Goal: Transaction & Acquisition: Purchase product/service

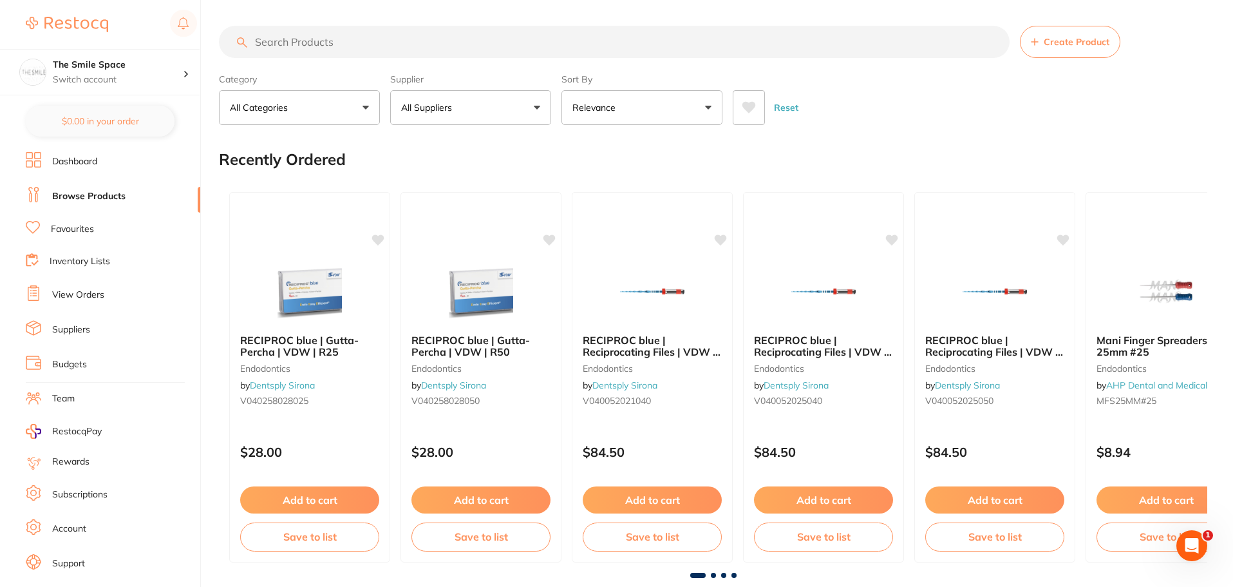
scroll to position [22, 0]
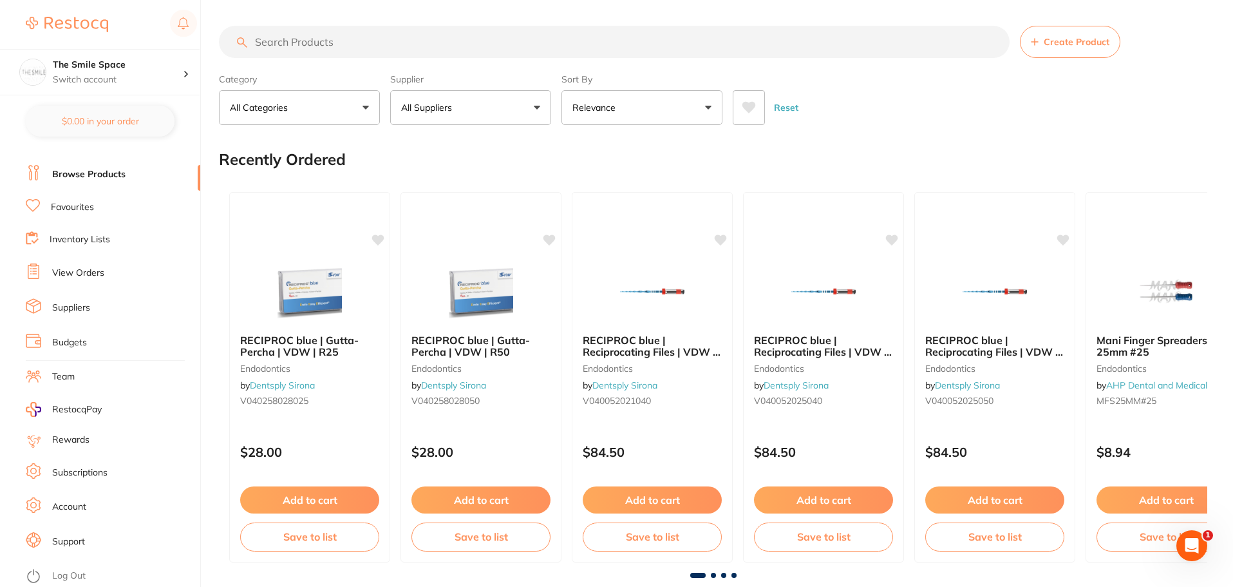
click at [357, 40] on input "search" at bounding box center [614, 42] width 791 height 32
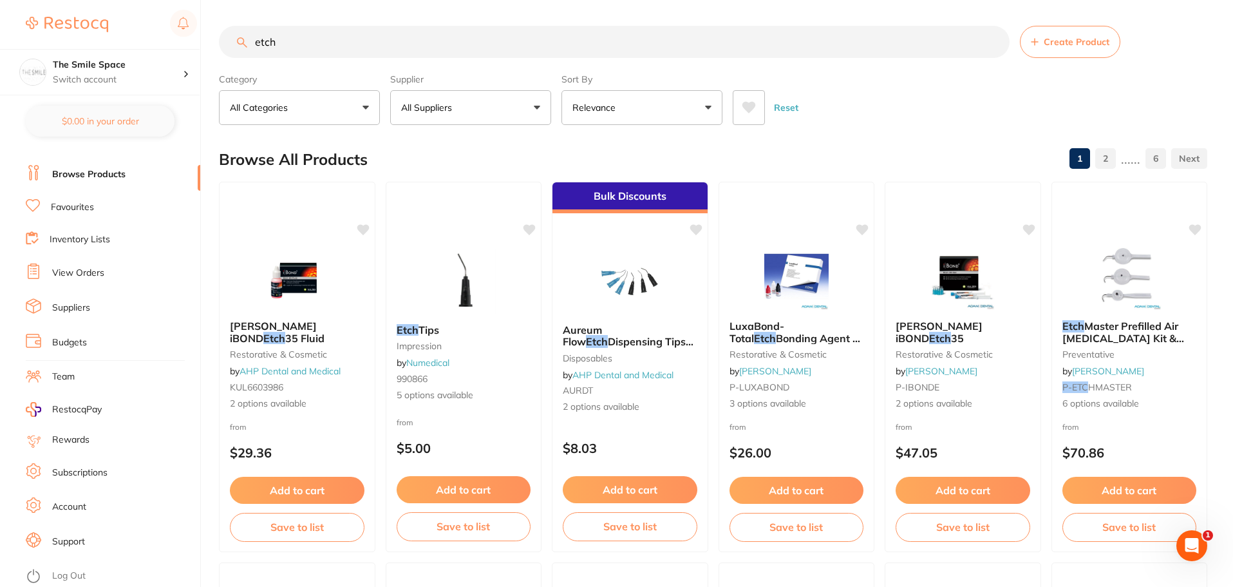
scroll to position [0, 0]
drag, startPoint x: 288, startPoint y: 44, endPoint x: 30, endPoint y: -31, distance: 269.4
click at [30, 0] on html "$880.29 The Smile Space Switch account The Smile Space $0.00 in your order Dash…" at bounding box center [616, 293] width 1233 height 587
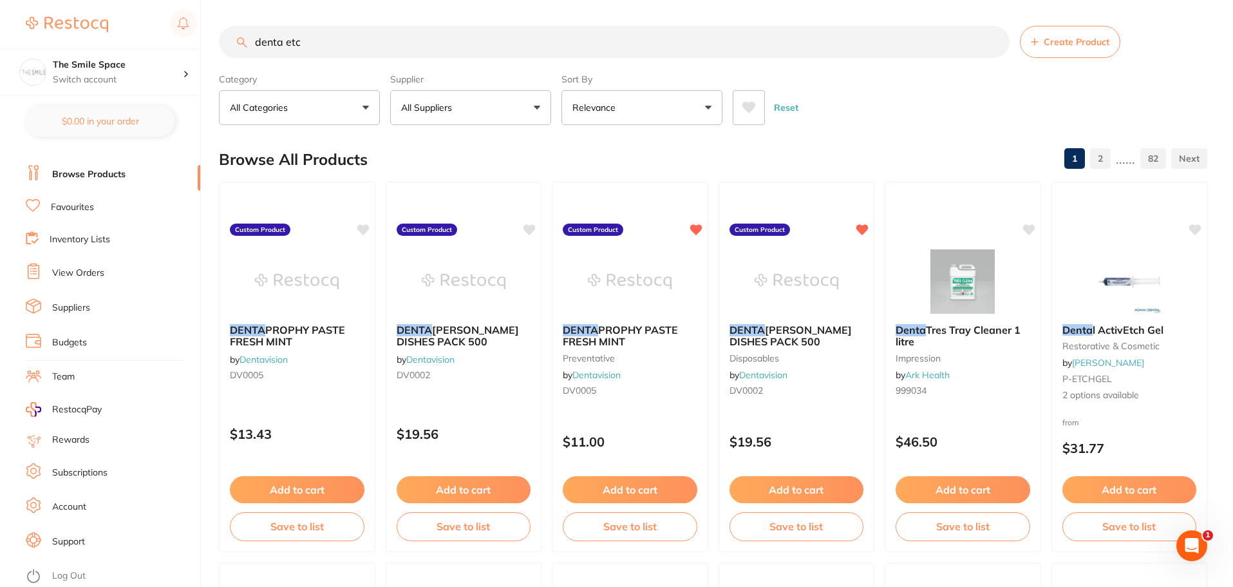
type input "denta etch"
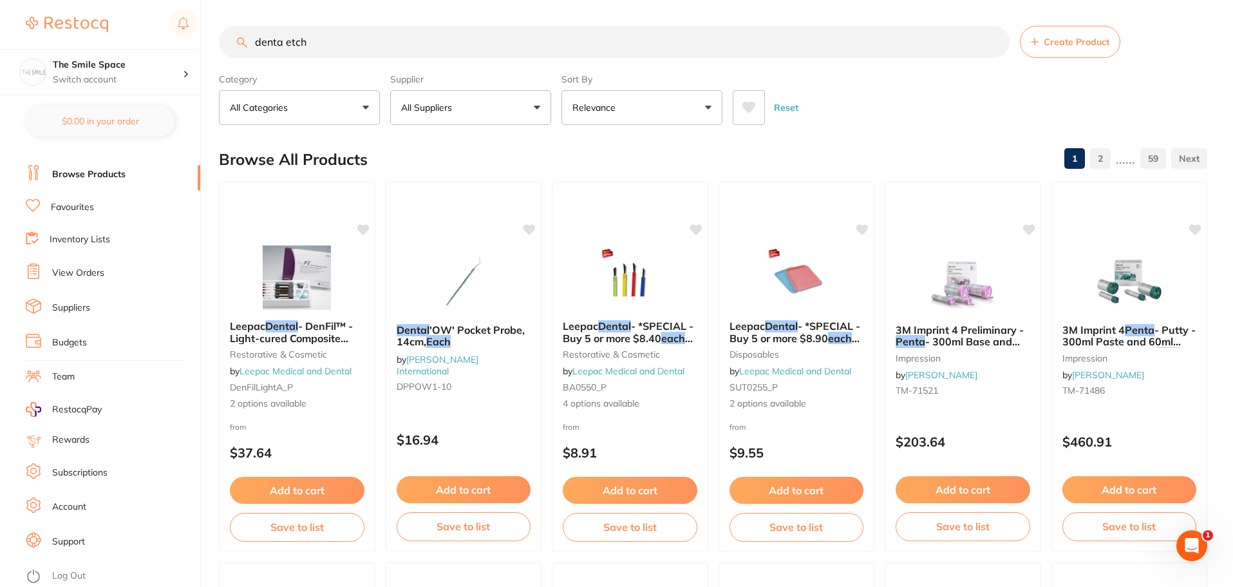
drag, startPoint x: 352, startPoint y: 47, endPoint x: 8, endPoint y: 5, distance: 347.1
click at [25, 48] on div "$880.29 The Smile Space Switch account The Smile Space $0.00 in your order Dash…" at bounding box center [616, 293] width 1233 height 587
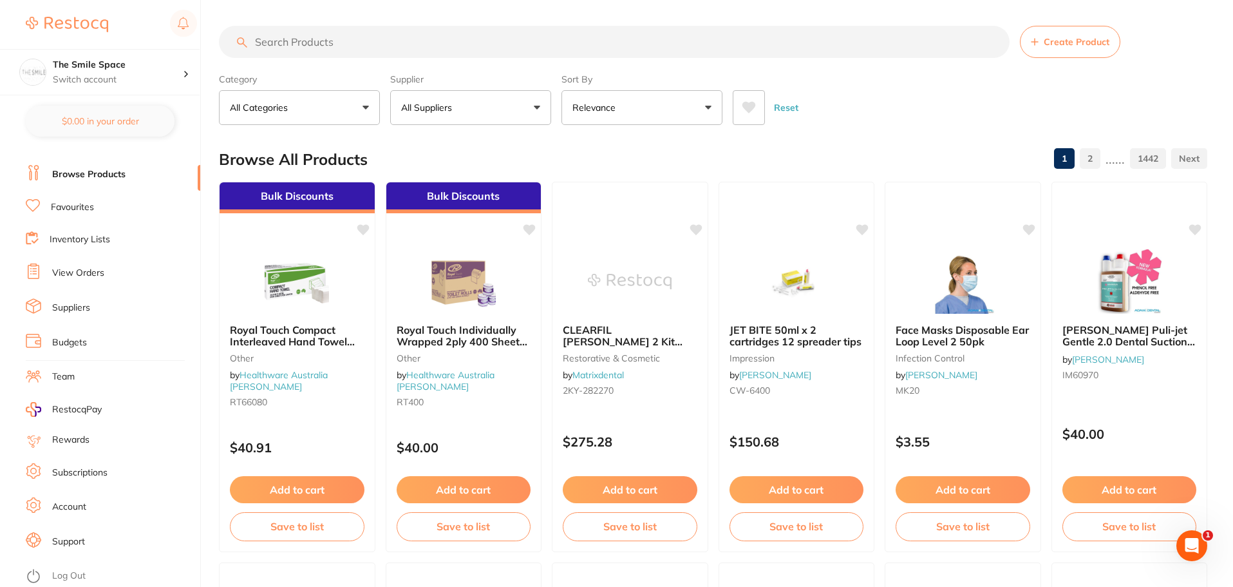
click at [338, 42] on input "search" at bounding box center [614, 42] width 791 height 32
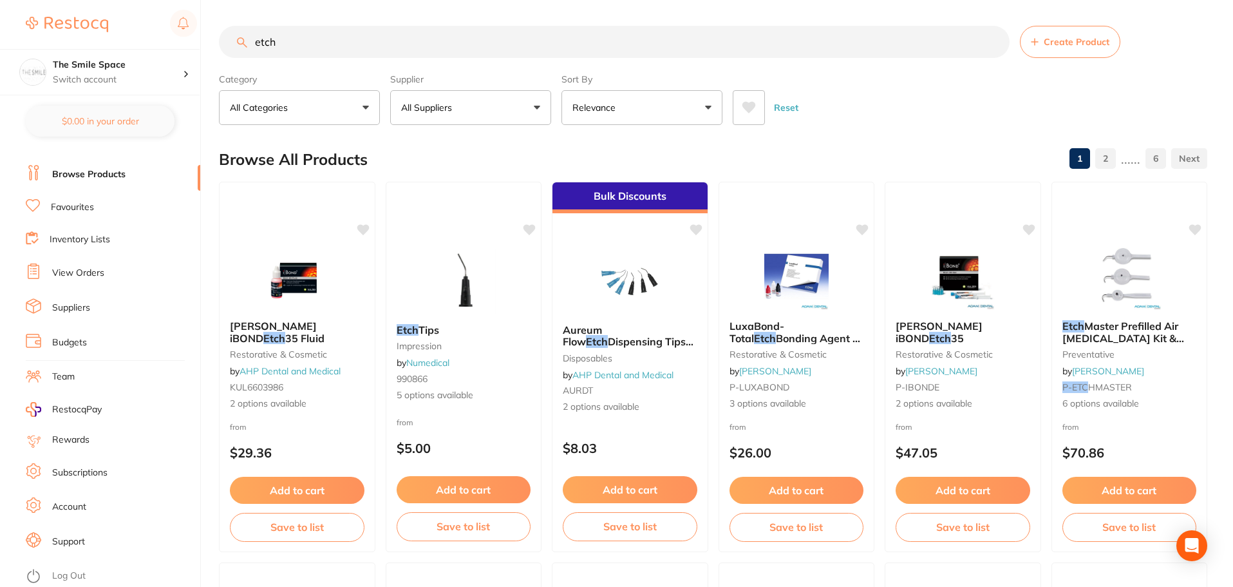
type input "etch"
click at [410, 108] on p "All Suppliers" at bounding box center [429, 107] width 56 height 13
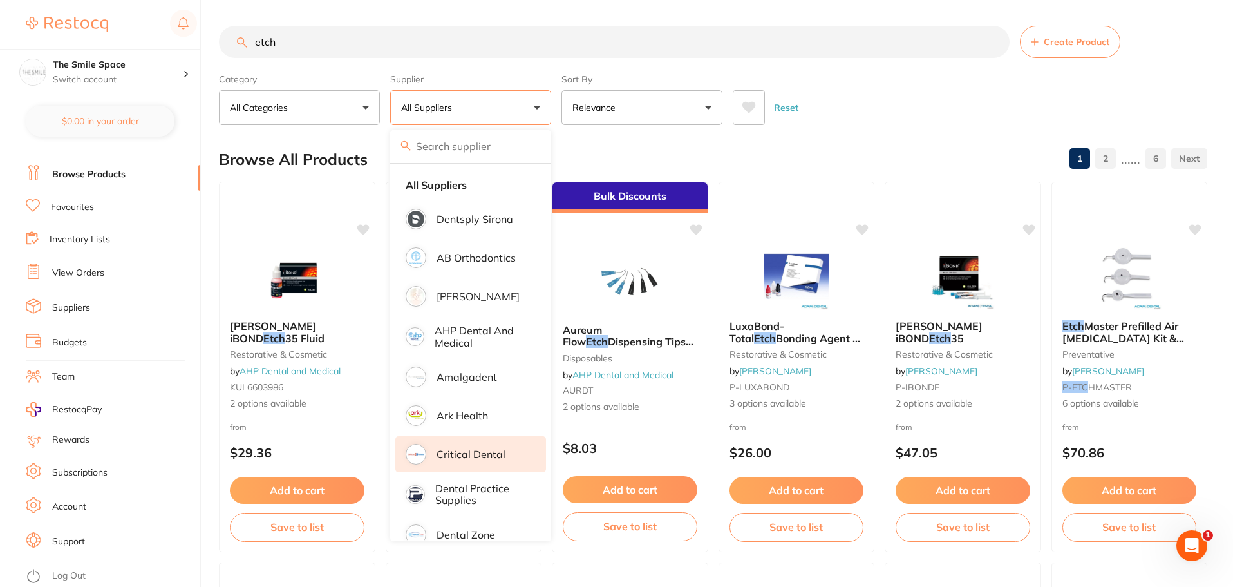
scroll to position [129, 0]
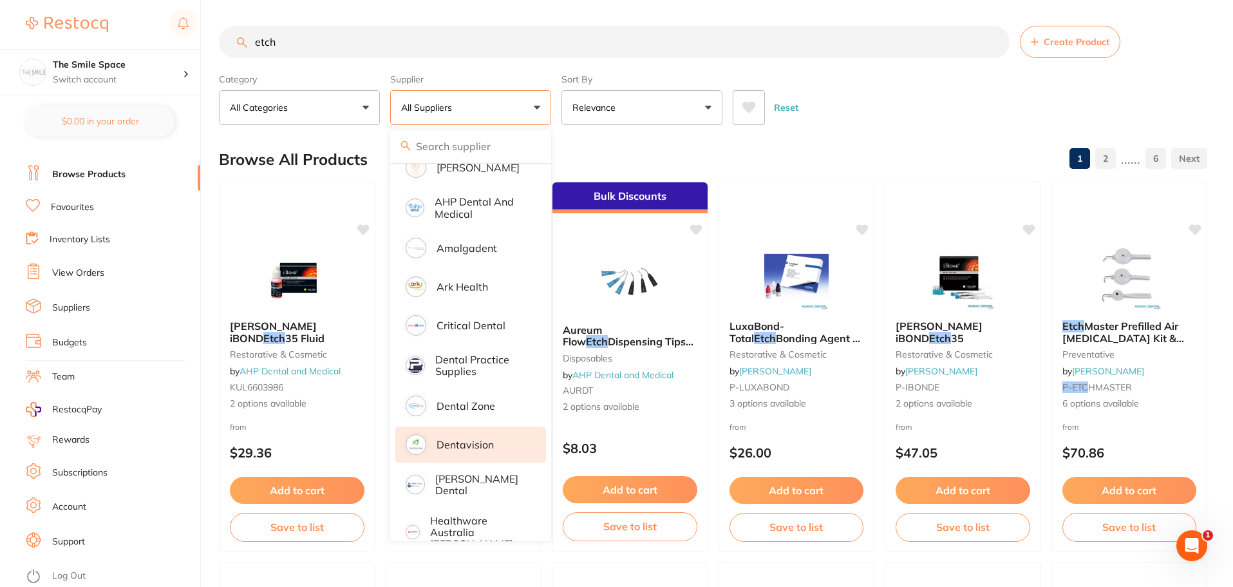
click at [476, 435] on li "Dentavision" at bounding box center [470, 444] width 151 height 36
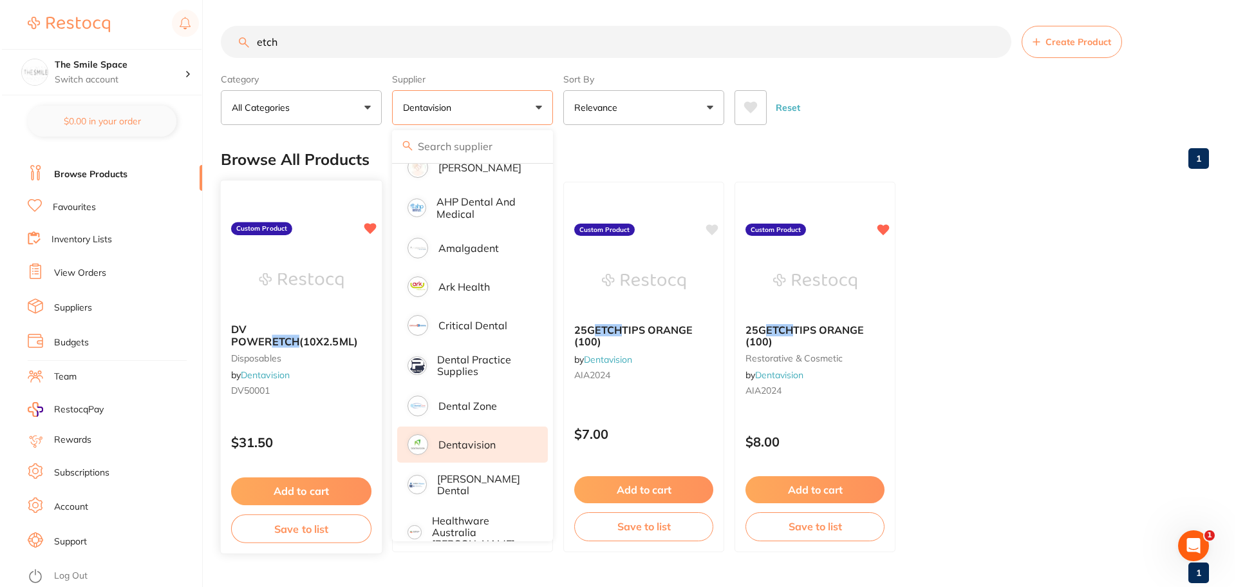
scroll to position [0, 0]
click at [252, 321] on div "DV POWER ETCH (10X2.5ML) disposables by Dentavision DV50001" at bounding box center [300, 362] width 160 height 97
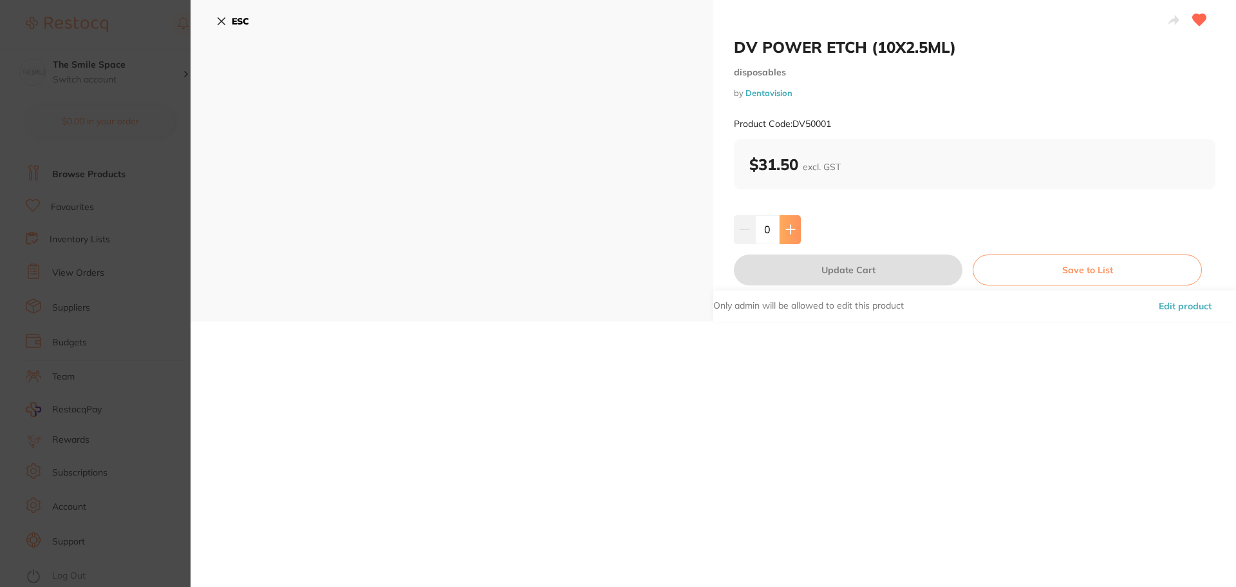
click at [790, 232] on icon at bounding box center [790, 229] width 10 height 10
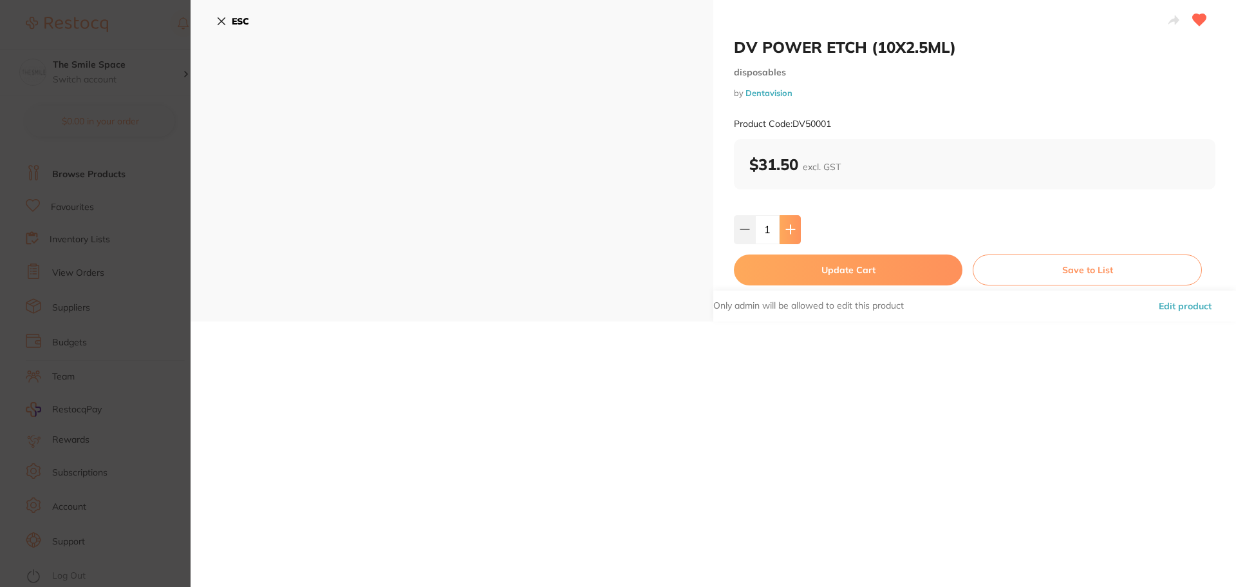
click at [792, 230] on icon at bounding box center [790, 229] width 8 height 8
type input "2"
click at [841, 269] on button "Update Cart" at bounding box center [848, 269] width 229 height 31
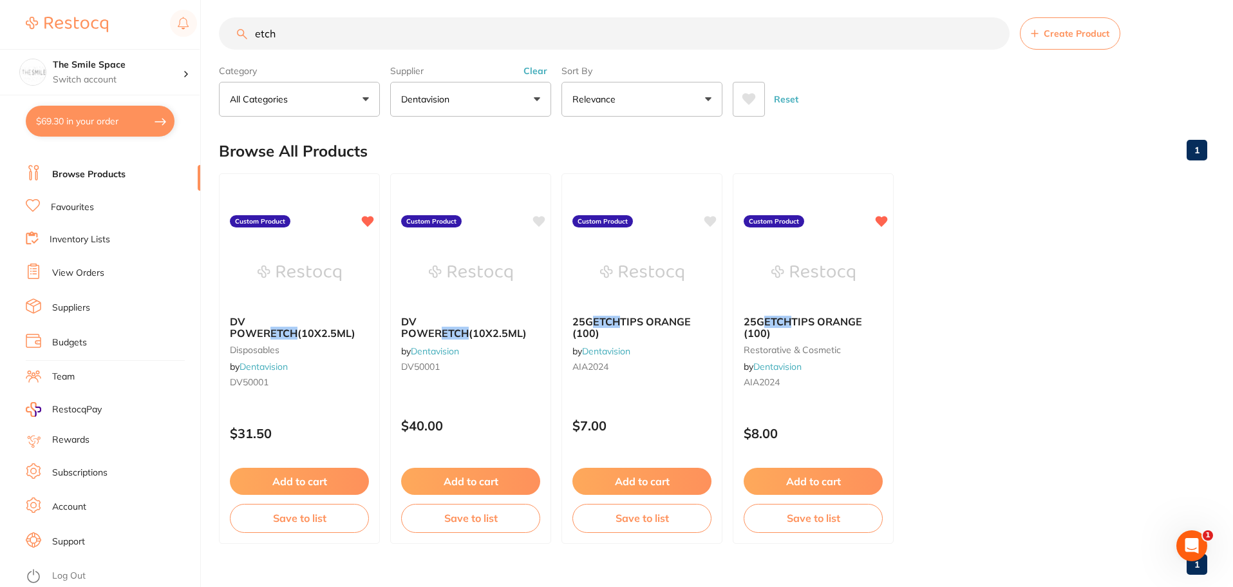
click at [65, 126] on button "$69.30 in your order" at bounding box center [100, 121] width 149 height 31
checkbox input "true"
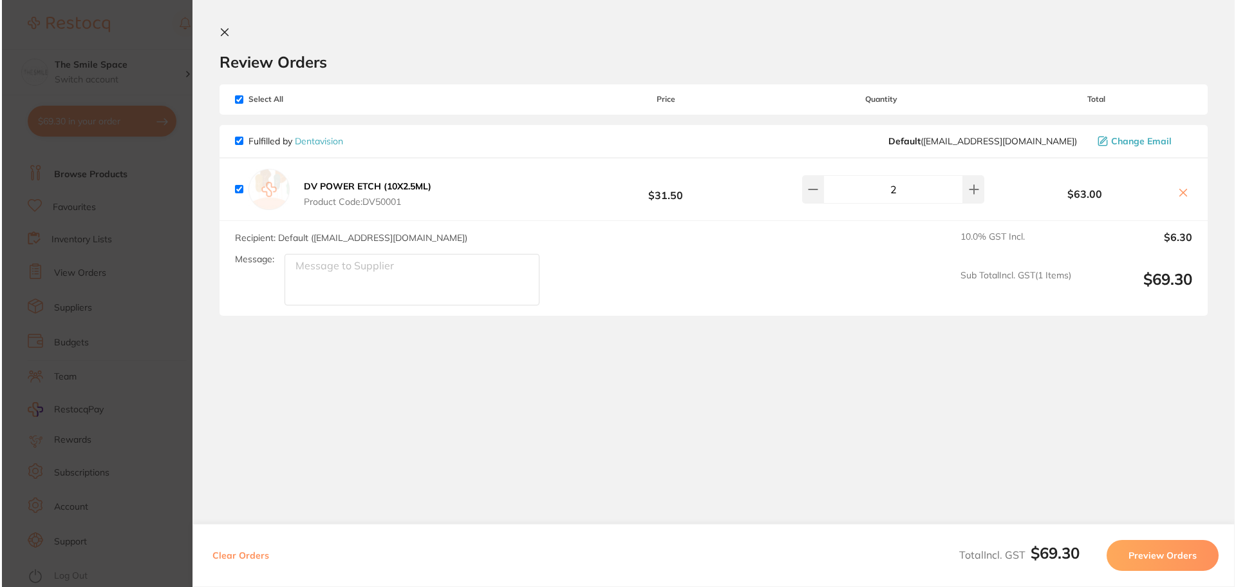
scroll to position [0, 0]
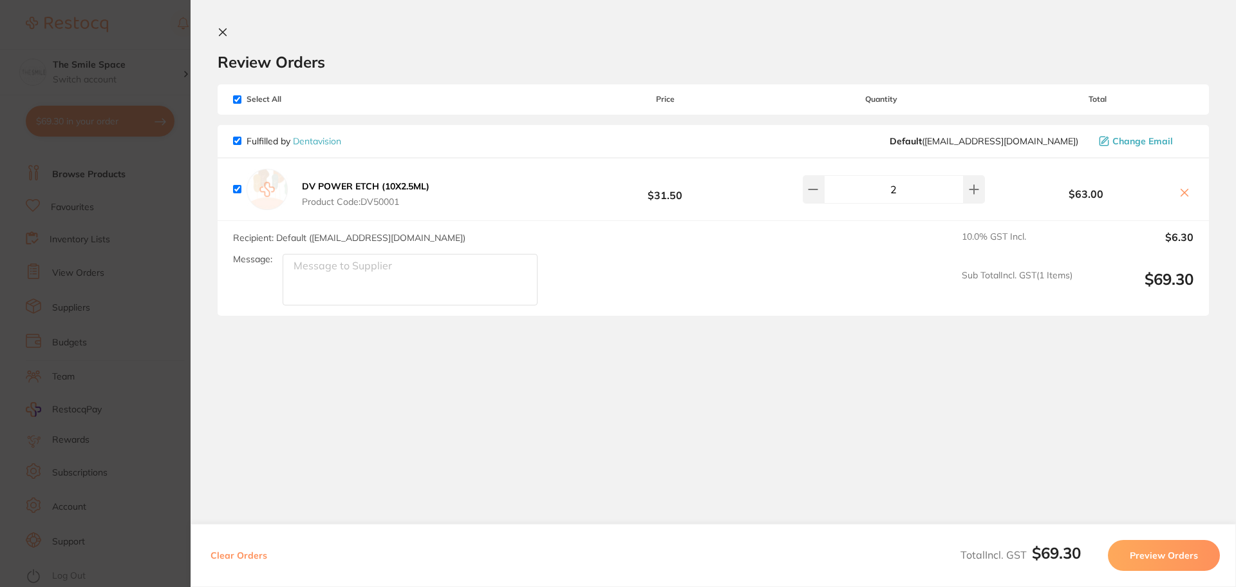
click at [155, 46] on section "Update RRP Set your pre negotiated price for this item. Item Agreed RRP (excl. …" at bounding box center [618, 293] width 1236 height 587
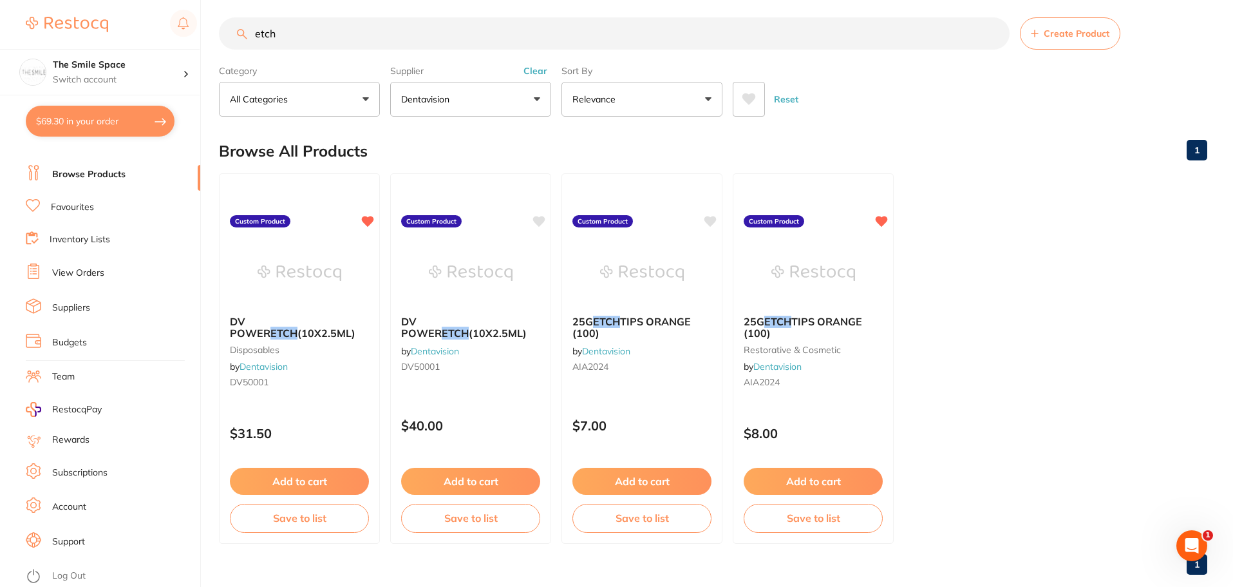
click at [52, 114] on button "$69.30 in your order" at bounding box center [100, 121] width 149 height 31
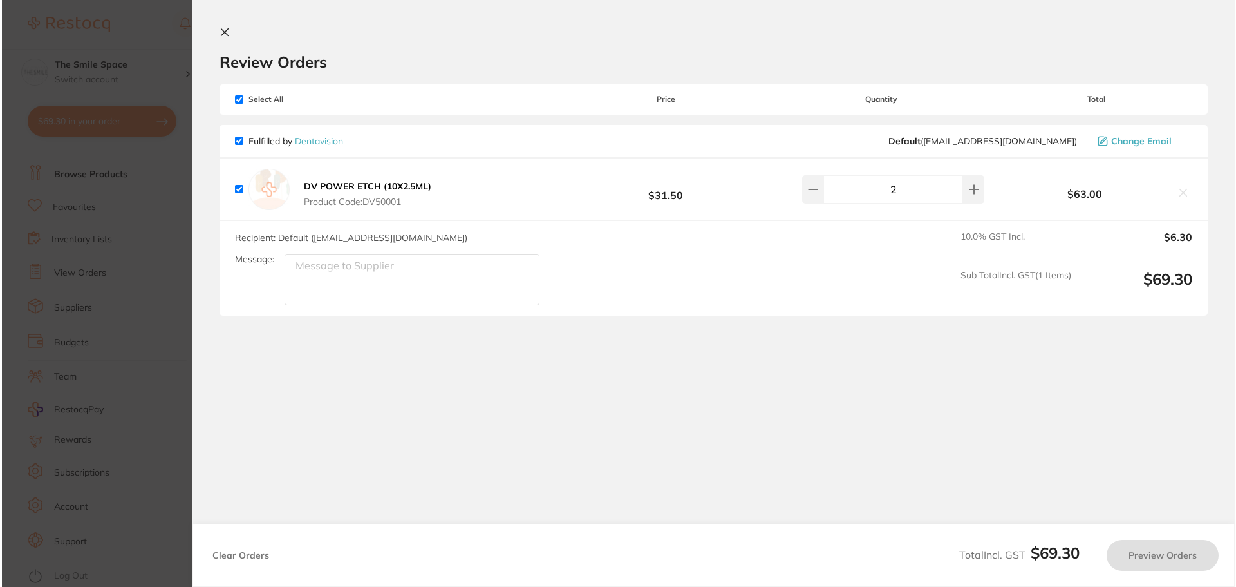
scroll to position [0, 0]
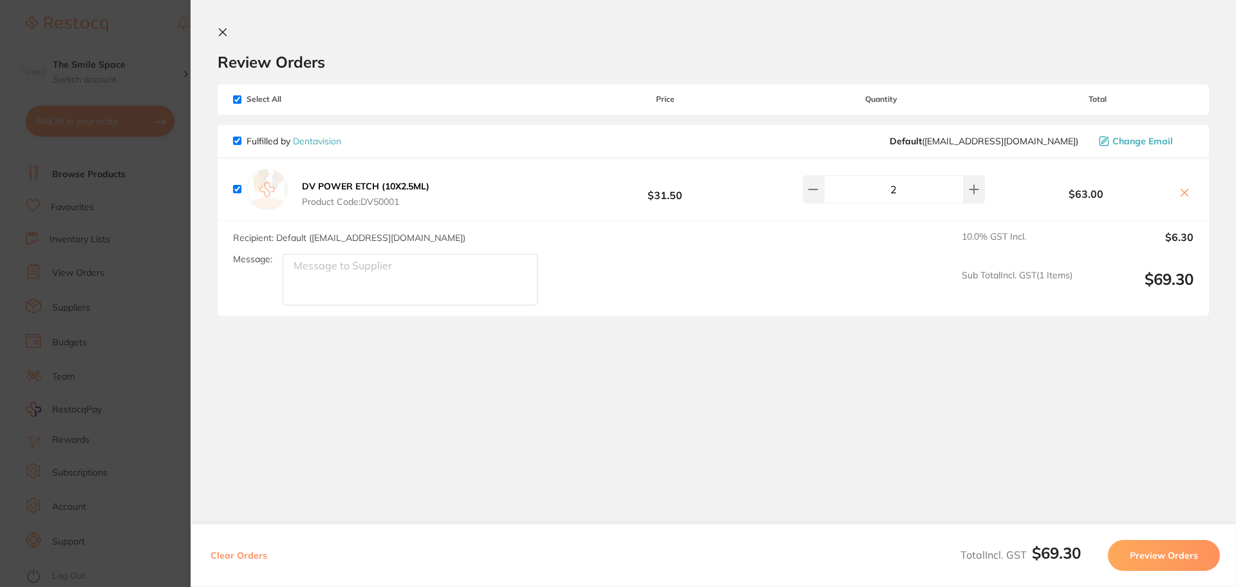
click at [1152, 556] on button "Preview Orders" at bounding box center [1164, 555] width 112 height 31
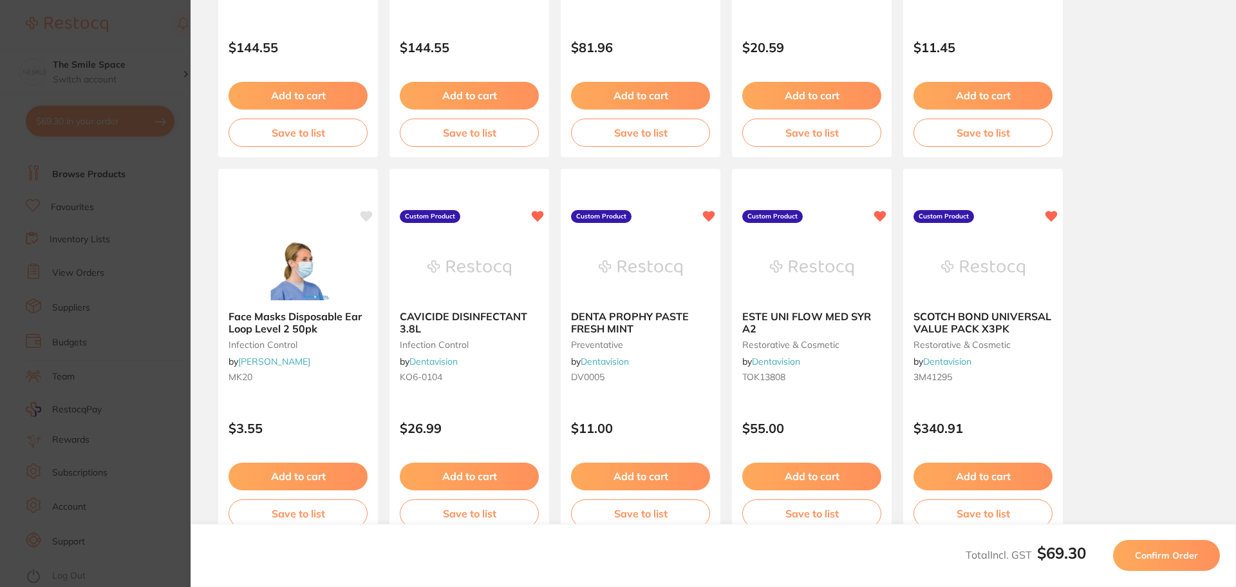
click at [1160, 557] on span "Confirm Order" at bounding box center [1166, 555] width 63 height 12
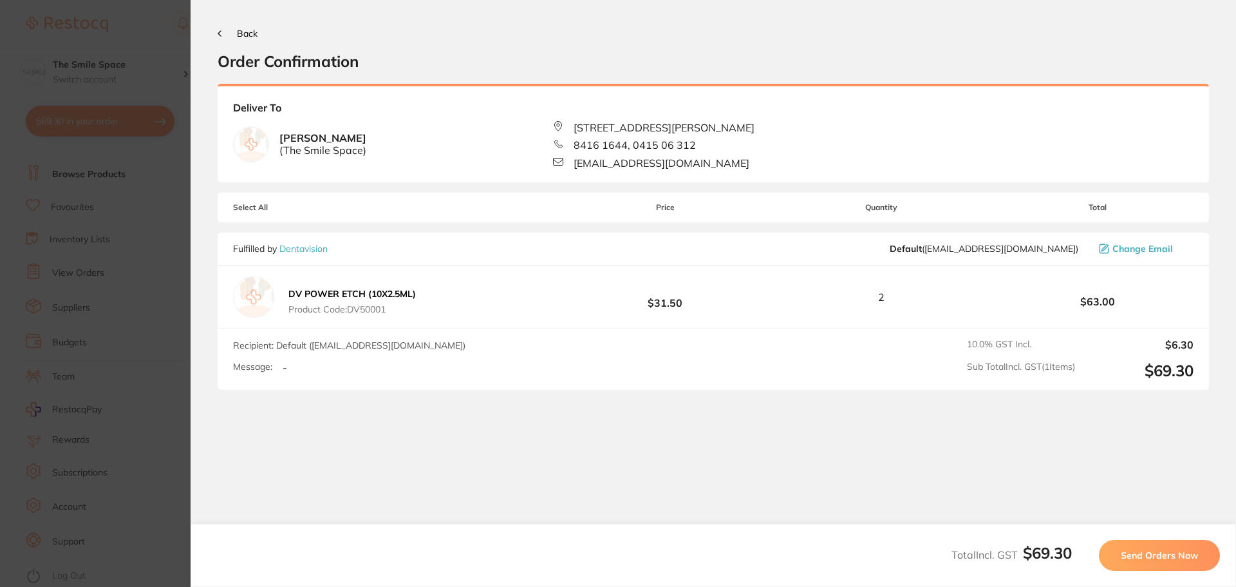
click at [1136, 550] on span "Send Orders Now" at bounding box center [1159, 555] width 77 height 12
